Goal: Browse casually

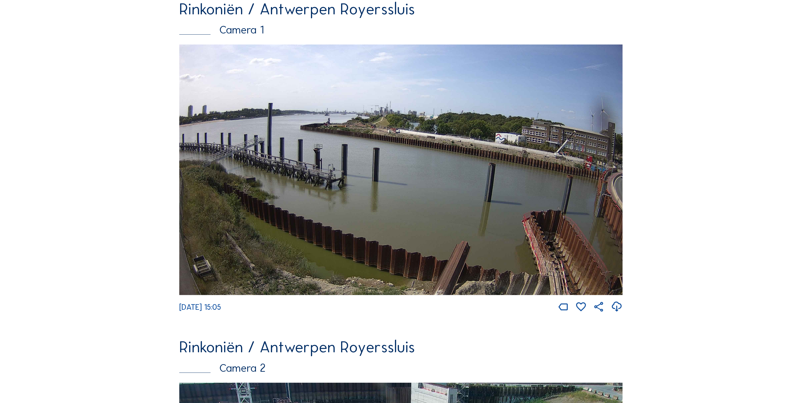
scroll to position [85, 0]
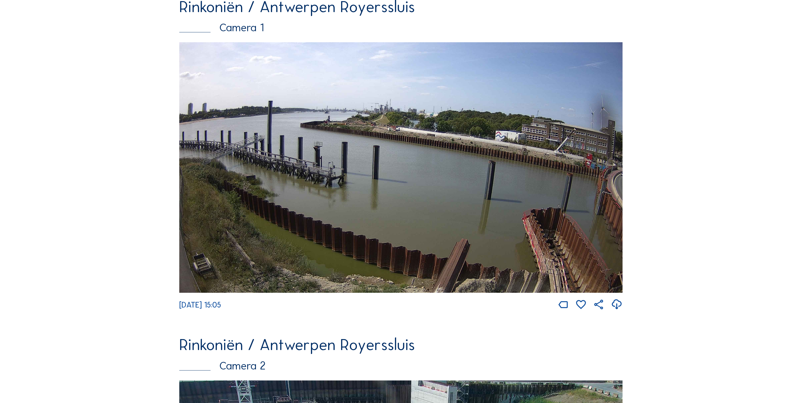
click at [514, 207] on img at bounding box center [401, 167] width 444 height 251
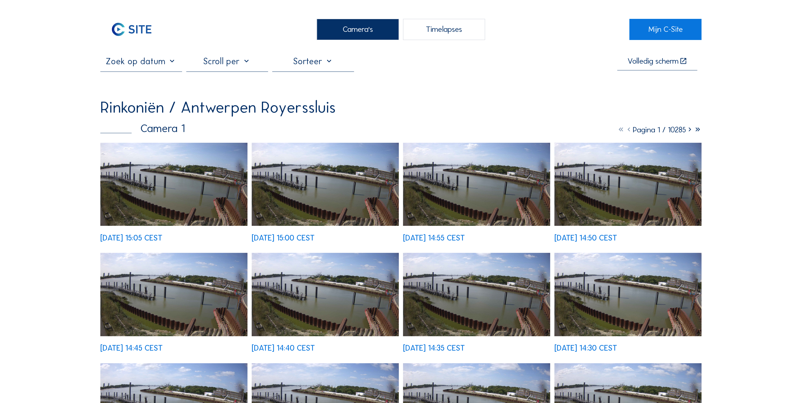
click at [215, 189] on img at bounding box center [173, 184] width 147 height 83
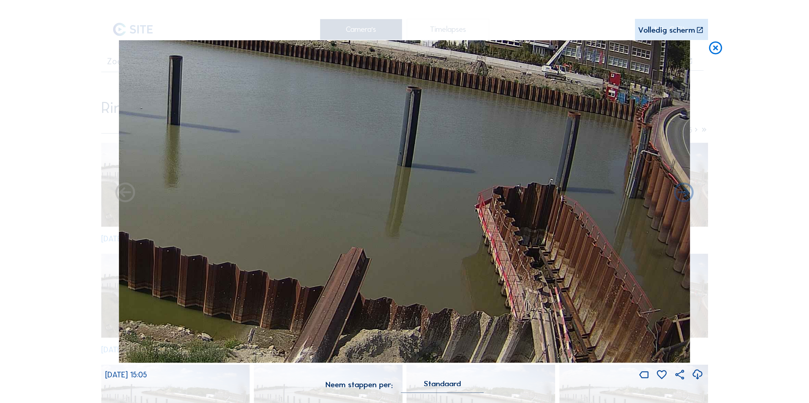
drag, startPoint x: 594, startPoint y: 324, endPoint x: 294, endPoint y: 146, distance: 349.1
click at [294, 146] on img at bounding box center [404, 201] width 571 height 323
drag, startPoint x: 557, startPoint y: 319, endPoint x: 505, endPoint y: 299, distance: 56.0
click at [505, 299] on img at bounding box center [404, 201] width 571 height 323
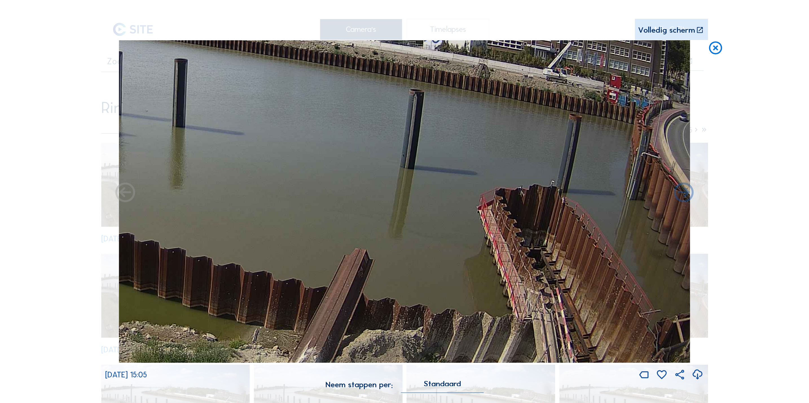
drag, startPoint x: 519, startPoint y: 296, endPoint x: 368, endPoint y: 211, distance: 173.3
click at [368, 211] on img at bounding box center [404, 201] width 571 height 323
drag, startPoint x: 350, startPoint y: 162, endPoint x: 197, endPoint y: 50, distance: 188.8
click at [197, 48] on img at bounding box center [404, 201] width 571 height 323
drag, startPoint x: 501, startPoint y: 242, endPoint x: 462, endPoint y: 202, distance: 55.6
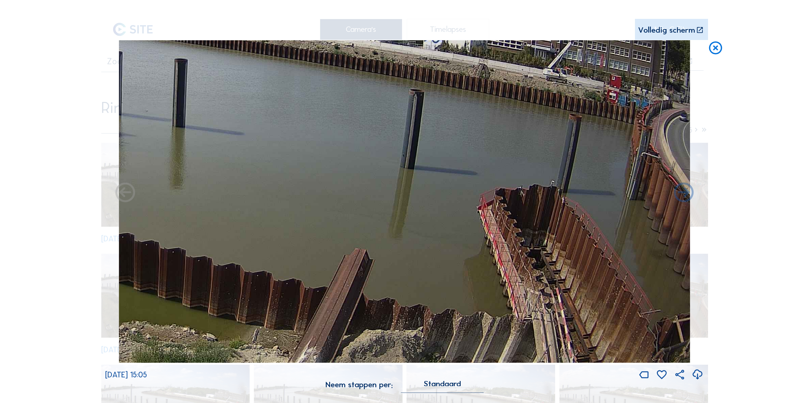
click at [462, 204] on img at bounding box center [404, 201] width 571 height 323
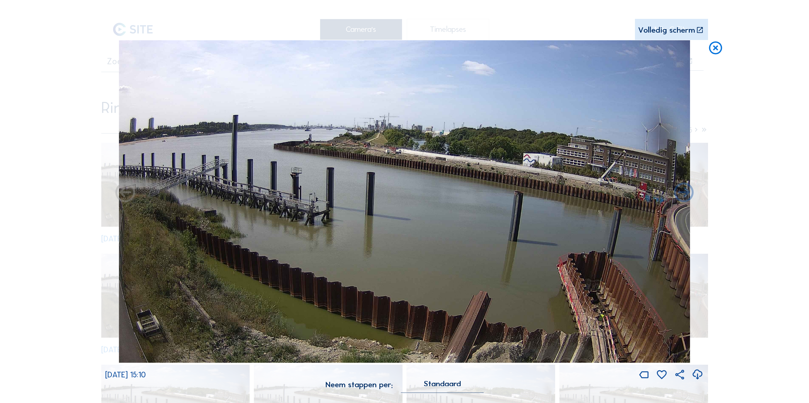
click at [425, 217] on img at bounding box center [404, 201] width 571 height 323
click at [712, 53] on icon at bounding box center [715, 48] width 16 height 16
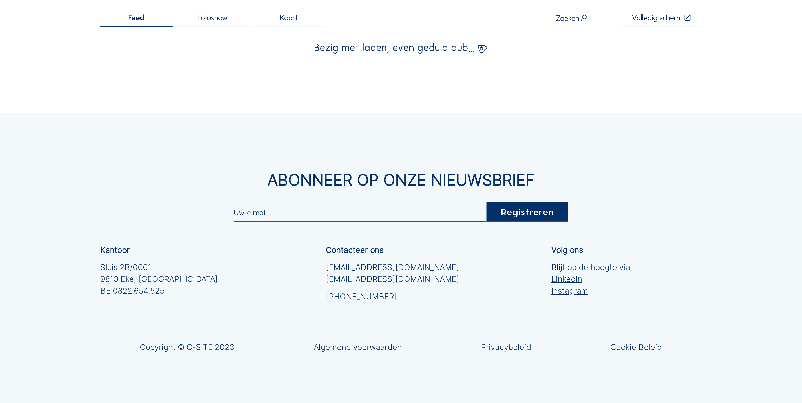
scroll to position [72, 0]
